Goal: Transaction & Acquisition: Purchase product/service

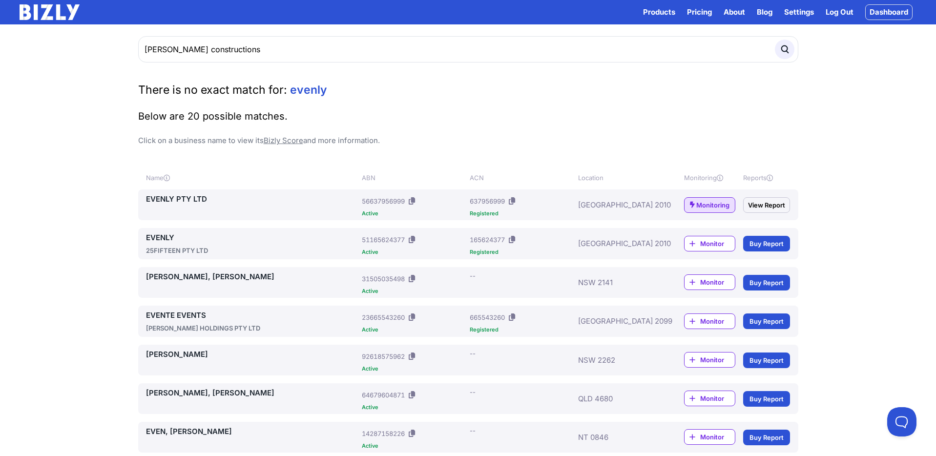
type input "davina constructions"
click at [774, 40] on button "submit" at bounding box center [784, 50] width 20 height 20
click at [788, 51] on icon "submit" at bounding box center [784, 49] width 11 height 11
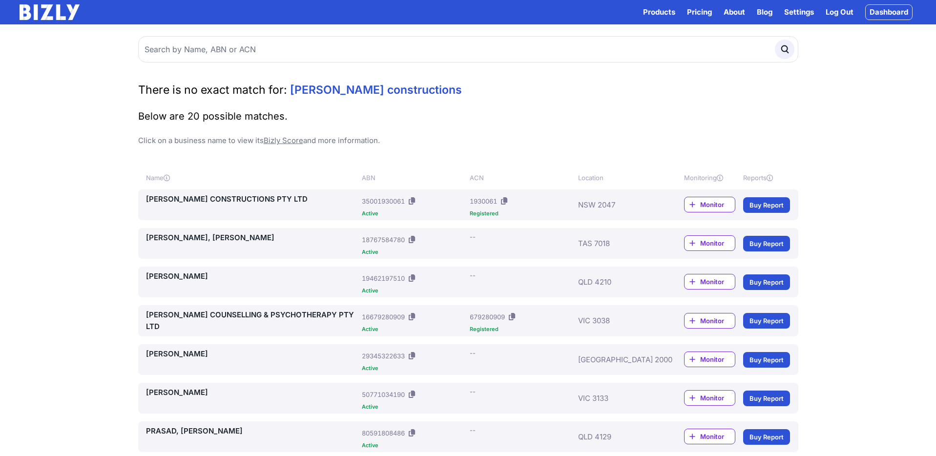
click at [237, 201] on link "[PERSON_NAME] CONSTRUCTIONS PTY LTD" at bounding box center [252, 199] width 212 height 12
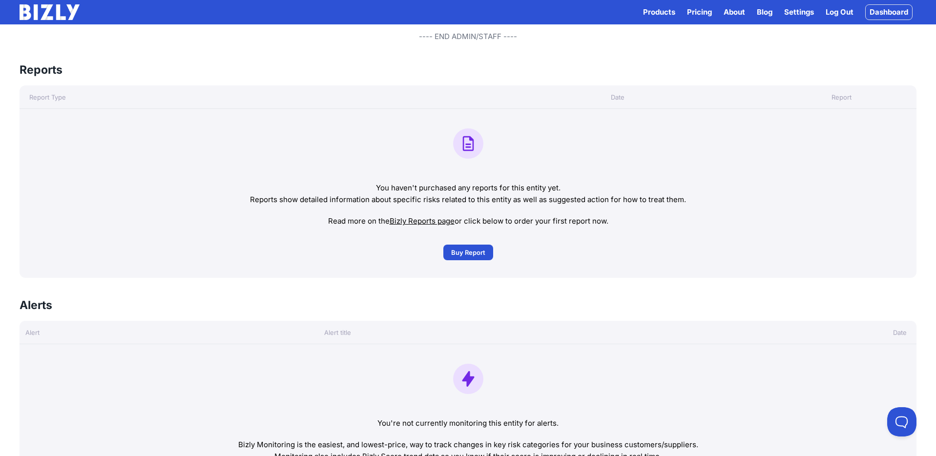
scroll to position [320, 0]
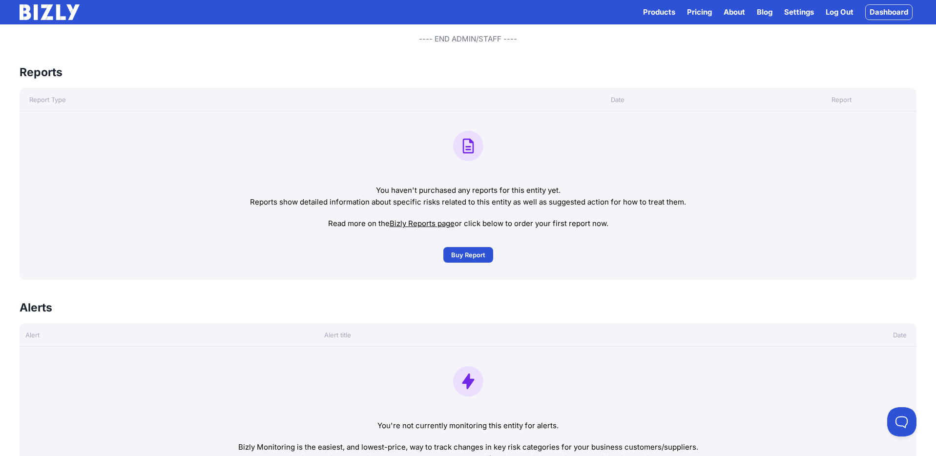
click at [473, 257] on span "Buy Report" at bounding box center [468, 255] width 34 height 10
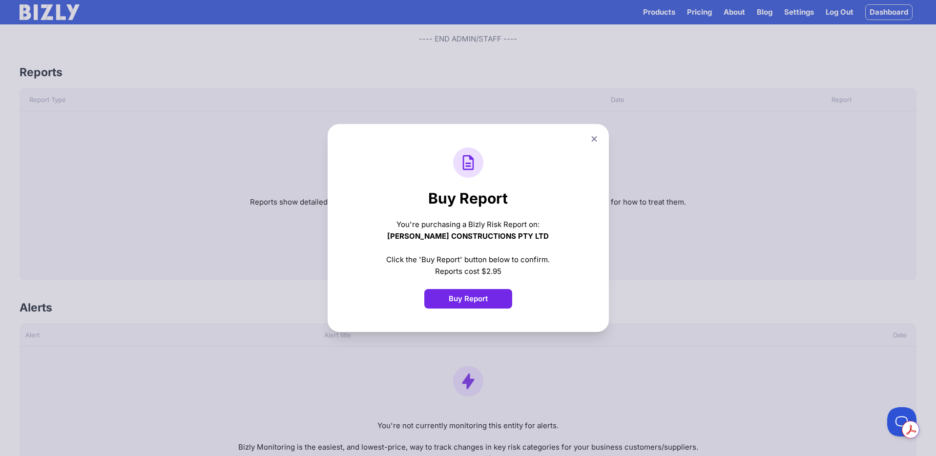
click at [462, 302] on button "Buy Report" at bounding box center [468, 299] width 88 height 20
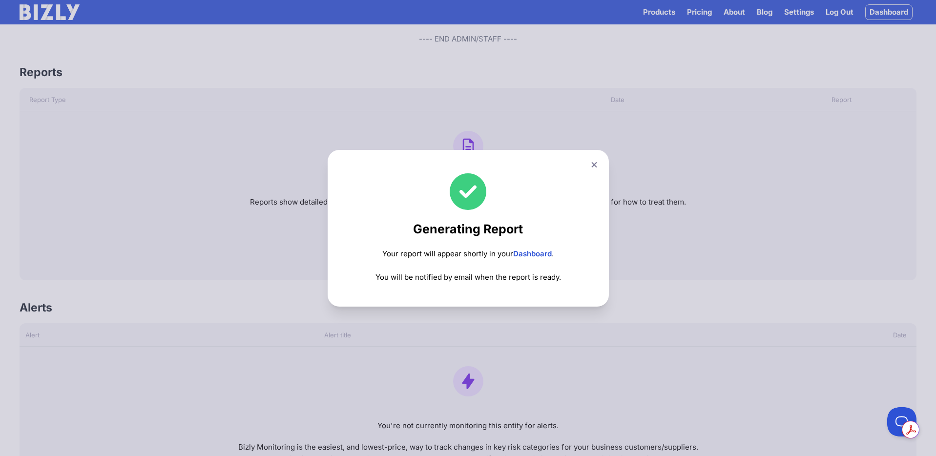
click at [594, 164] on icon at bounding box center [593, 164] width 5 height 5
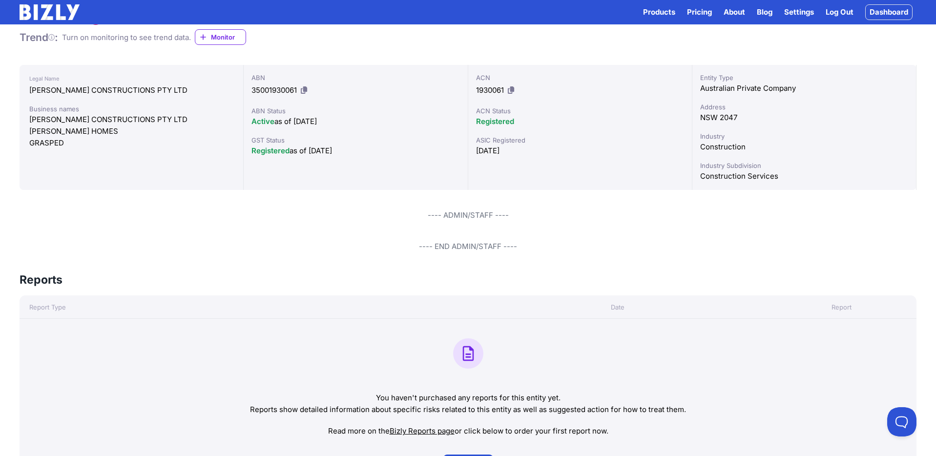
scroll to position [0, 0]
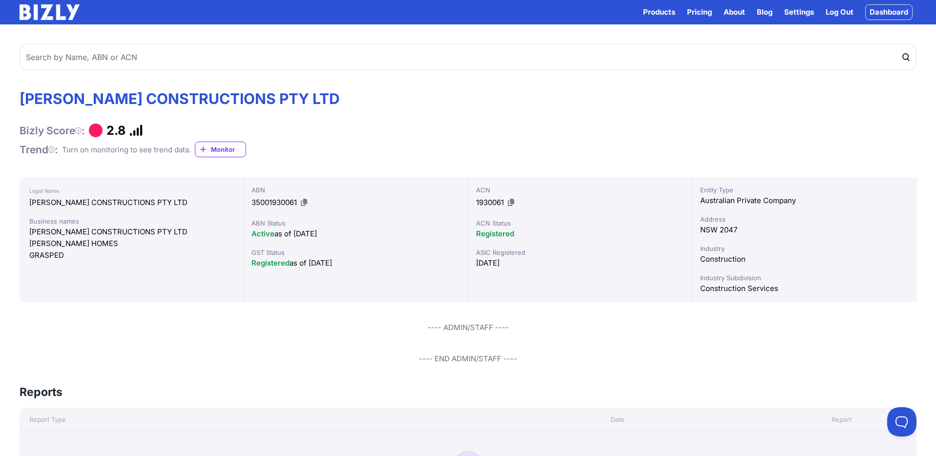
click at [892, 13] on link "Dashboard" at bounding box center [888, 12] width 47 height 16
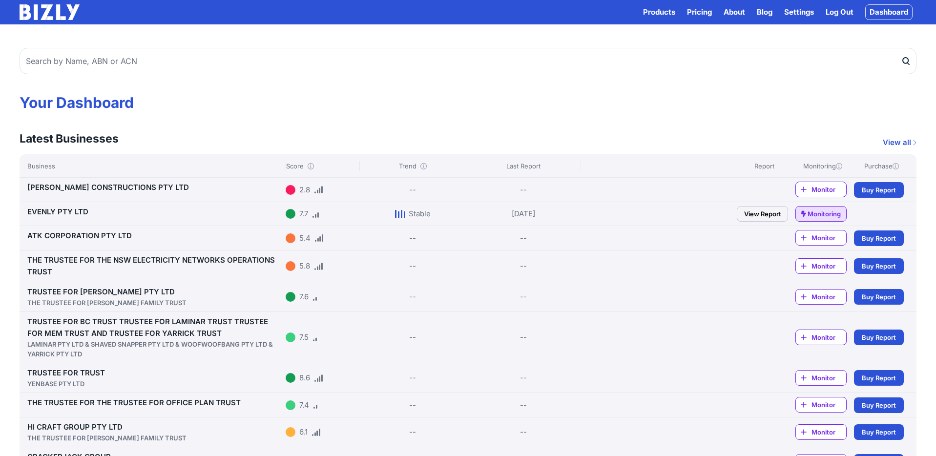
click at [884, 195] on link "Buy Buy Report" at bounding box center [879, 190] width 50 height 16
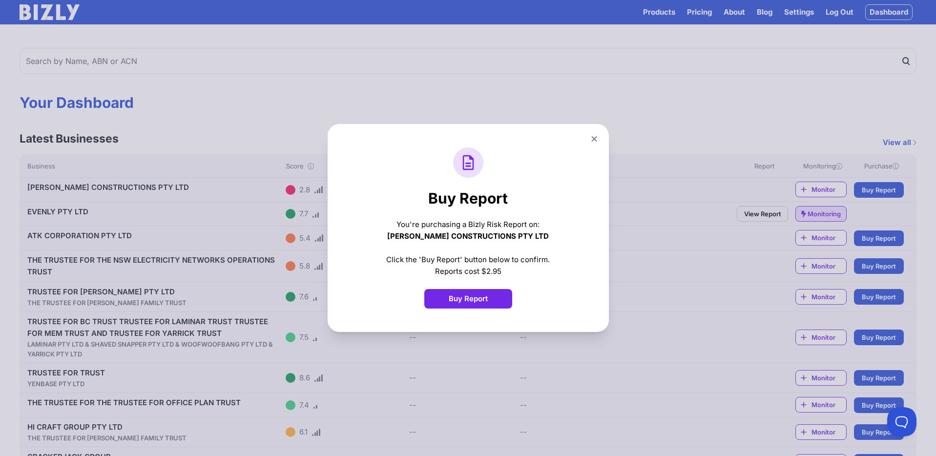
click at [487, 292] on button "Buy Report" at bounding box center [468, 299] width 88 height 20
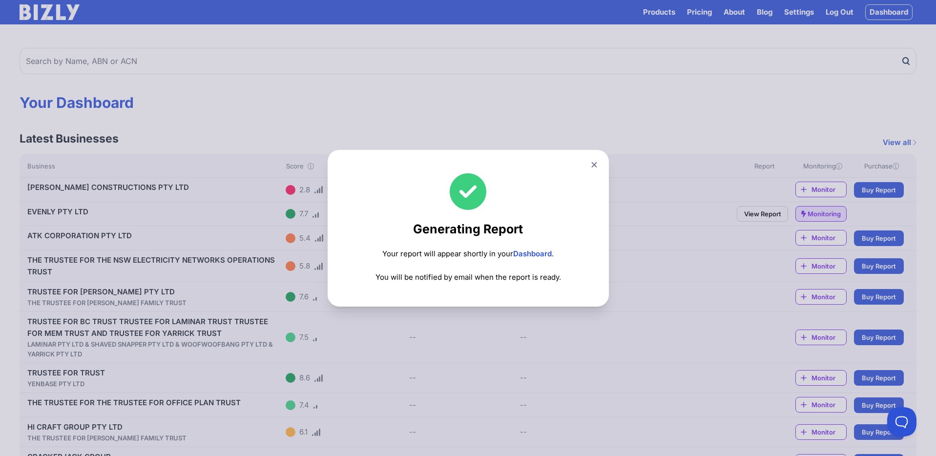
click at [592, 166] on icon at bounding box center [593, 164] width 5 height 5
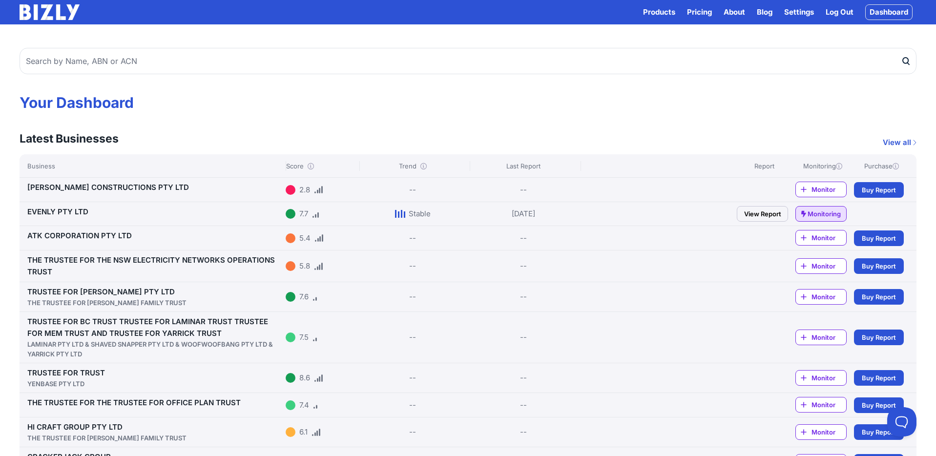
click at [119, 189] on link "[PERSON_NAME] CONSTRUCTIONS PTY LTD" at bounding box center [108, 187] width 162 height 9
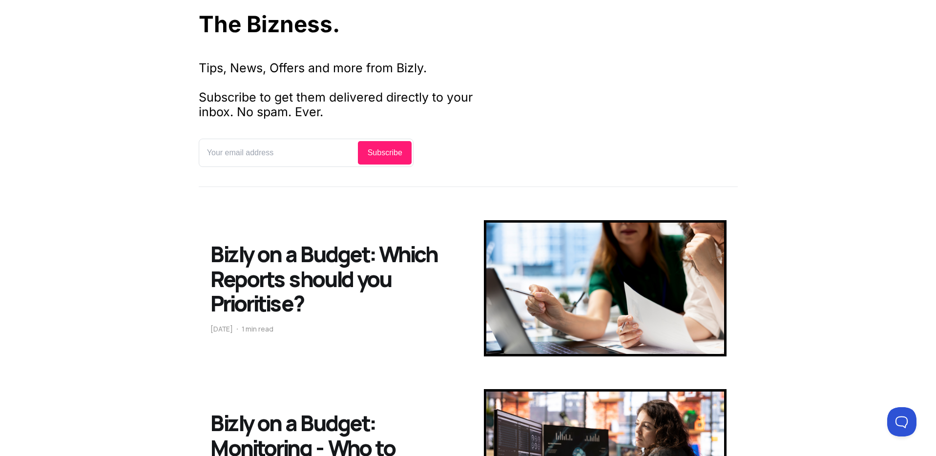
scroll to position [66, 0]
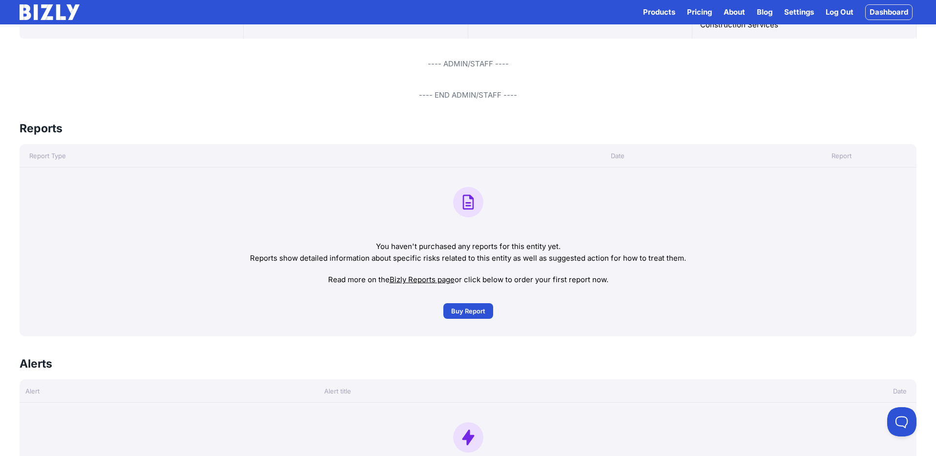
scroll to position [38, 0]
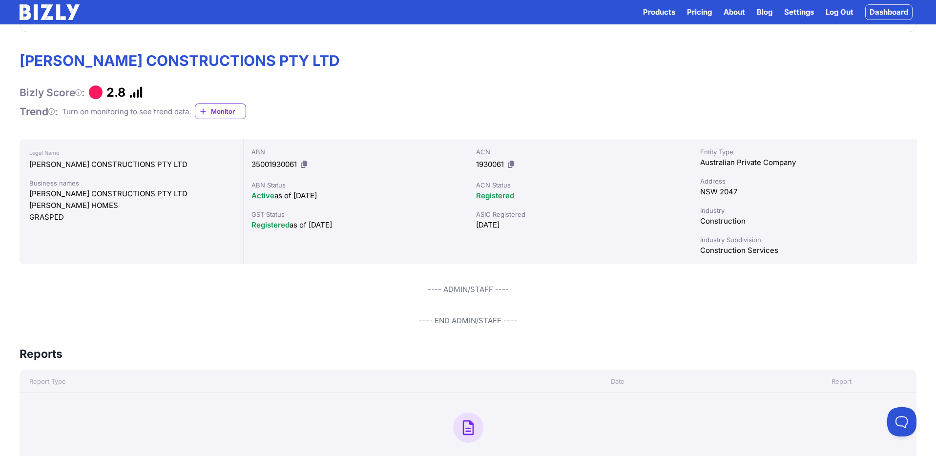
click at [305, 165] on icon at bounding box center [304, 164] width 6 height 7
